Goal: Task Accomplishment & Management: Complete application form

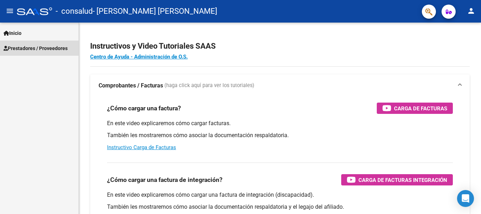
click at [21, 48] on span "Prestadores / Proveedores" at bounding box center [36, 48] width 64 height 8
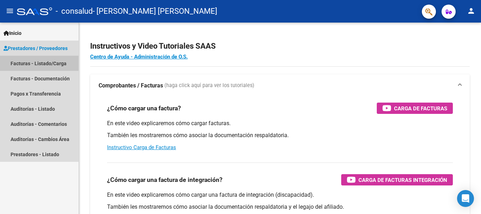
click at [22, 63] on link "Facturas - Listado/Carga" at bounding box center [39, 63] width 78 height 15
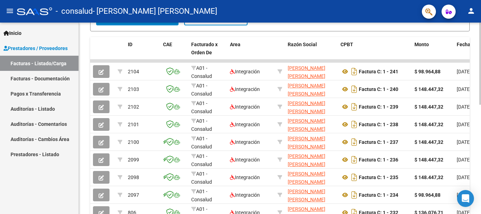
scroll to position [183, 0]
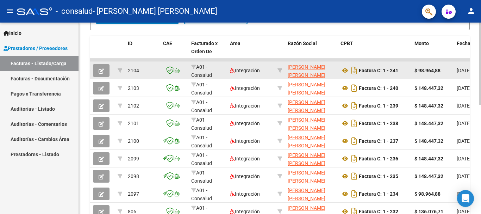
click at [104, 70] on button "button" at bounding box center [101, 70] width 17 height 13
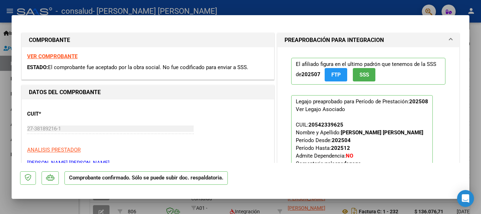
click at [105, 80] on div "COMPROBANTE VER COMPROBANTE ESTADO: El comprobante fue aceptado por la obra soc…" at bounding box center [147, 56] width 253 height 47
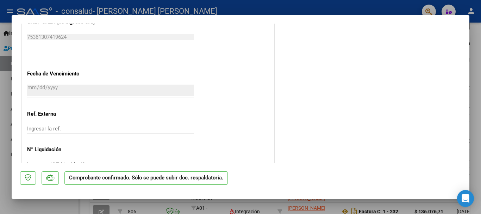
scroll to position [406, 0]
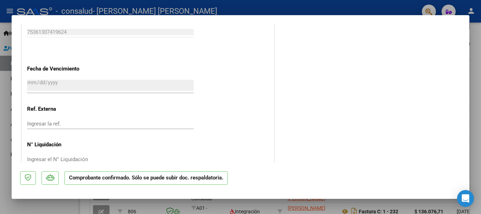
click at [478, 94] on div at bounding box center [240, 107] width 481 height 214
type input "$ 0,00"
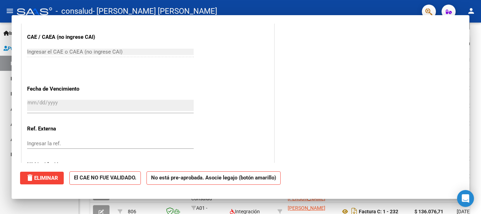
scroll to position [0, 0]
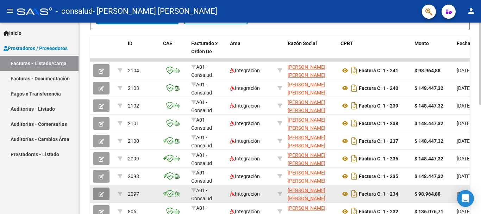
click at [101, 192] on icon "button" at bounding box center [101, 193] width 5 height 5
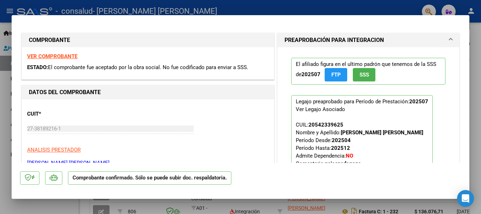
click at [472, 33] on div at bounding box center [240, 107] width 481 height 214
type input "$ 0,00"
